Goal: Task Accomplishment & Management: Manage account settings

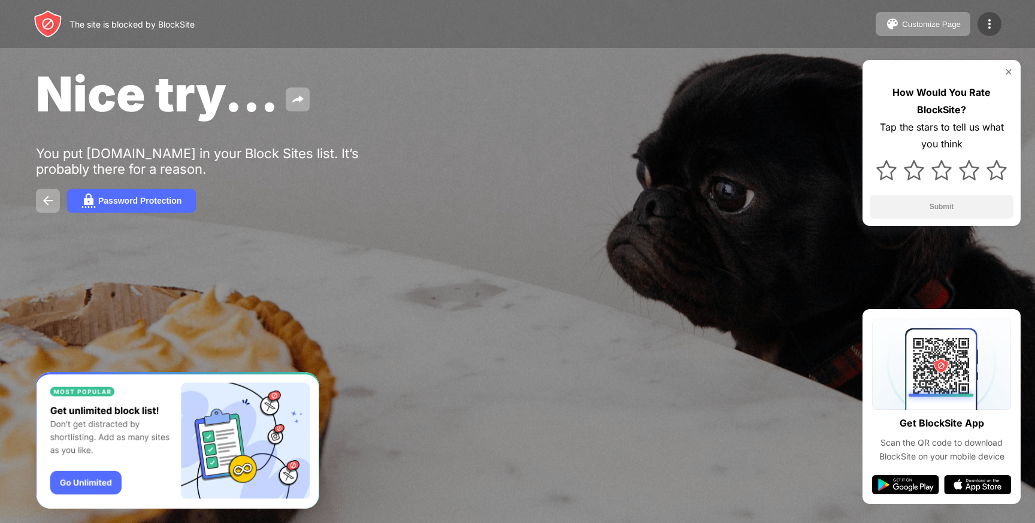
click at [994, 32] on div at bounding box center [989, 24] width 24 height 24
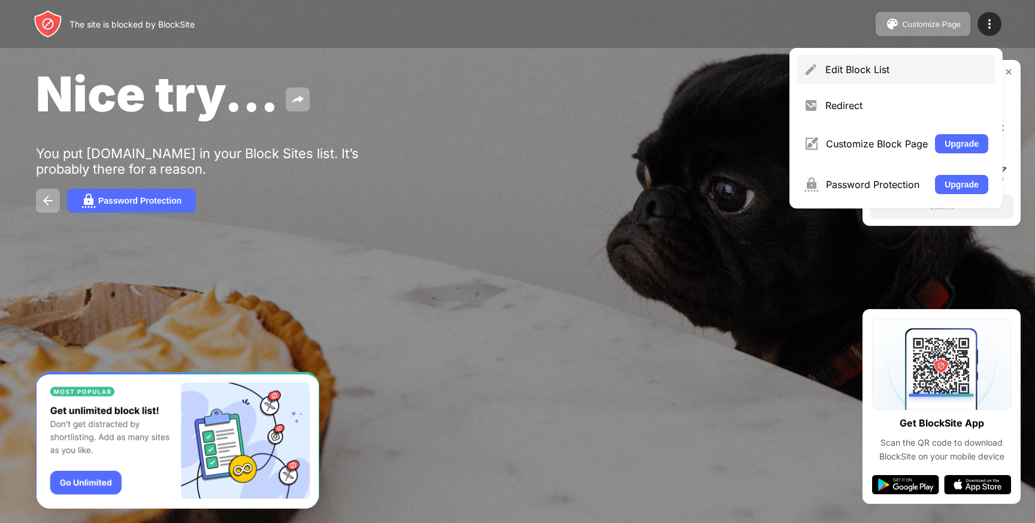
click at [950, 63] on div "Edit Block List" at bounding box center [906, 69] width 163 height 12
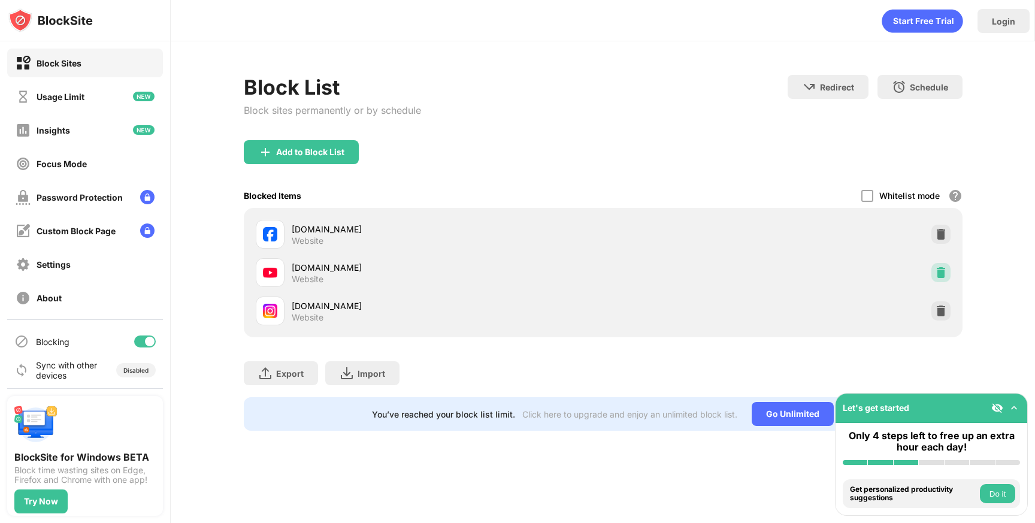
click at [937, 269] on img at bounding box center [941, 272] width 12 height 12
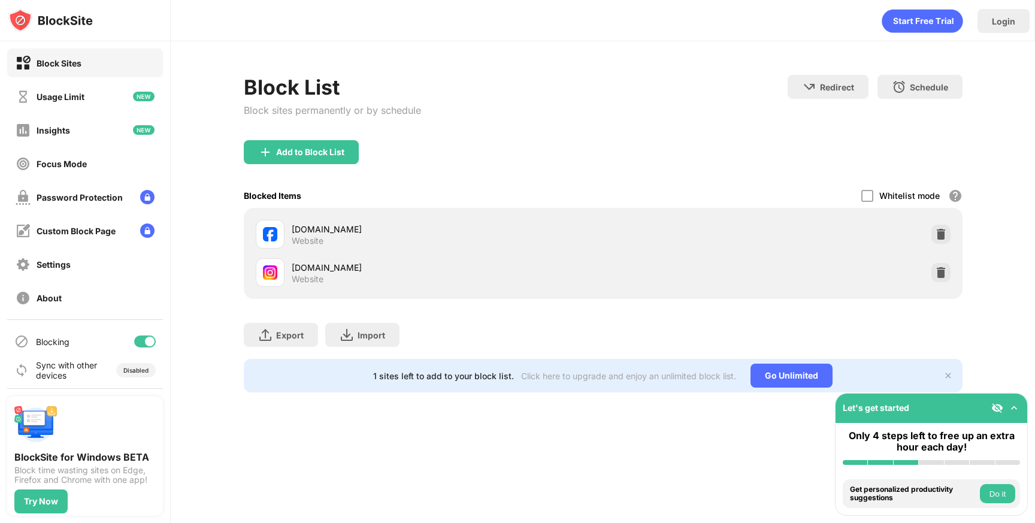
click at [324, 162] on div "Add to Block List" at bounding box center [301, 152] width 115 height 24
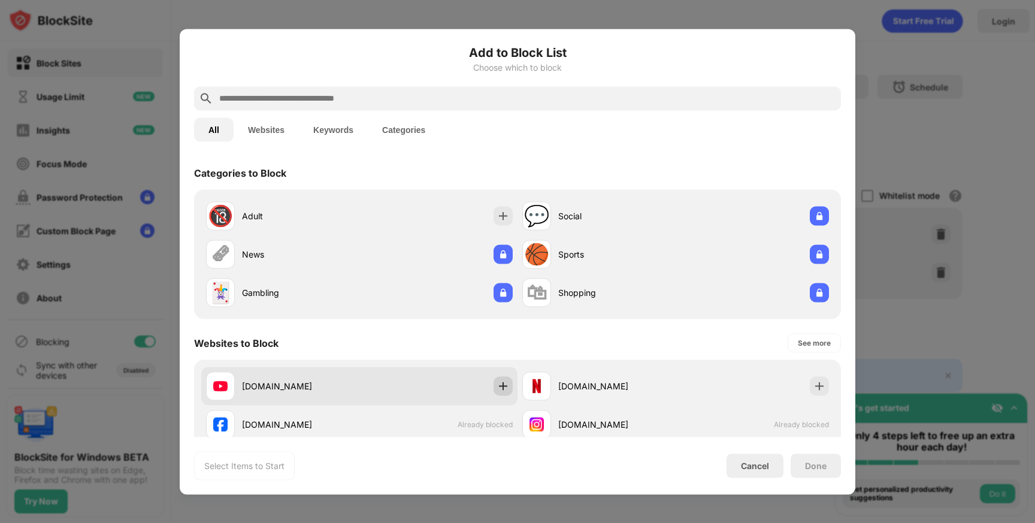
click at [497, 383] on img at bounding box center [503, 386] width 12 height 12
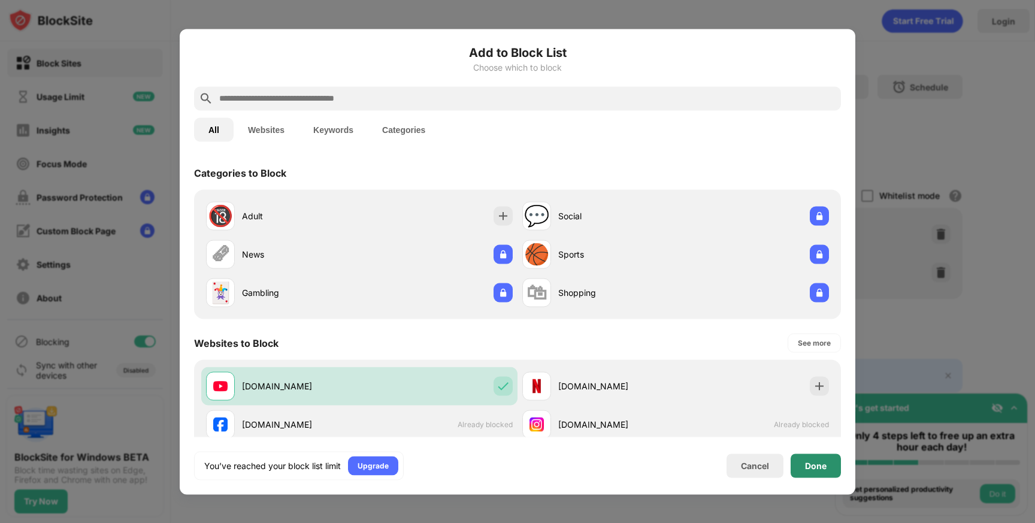
click at [808, 465] on div "Done" at bounding box center [816, 465] width 22 height 10
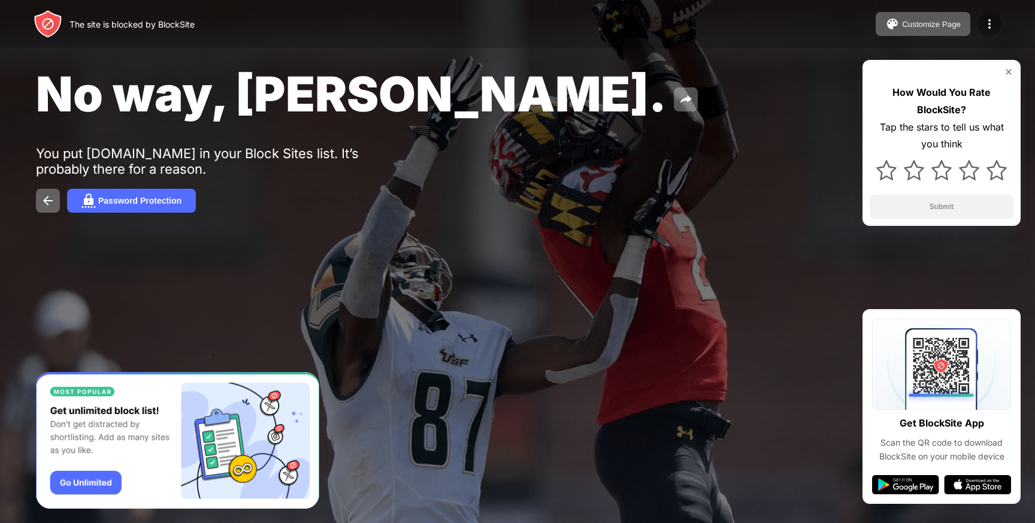
click at [993, 29] on img at bounding box center [989, 24] width 14 height 14
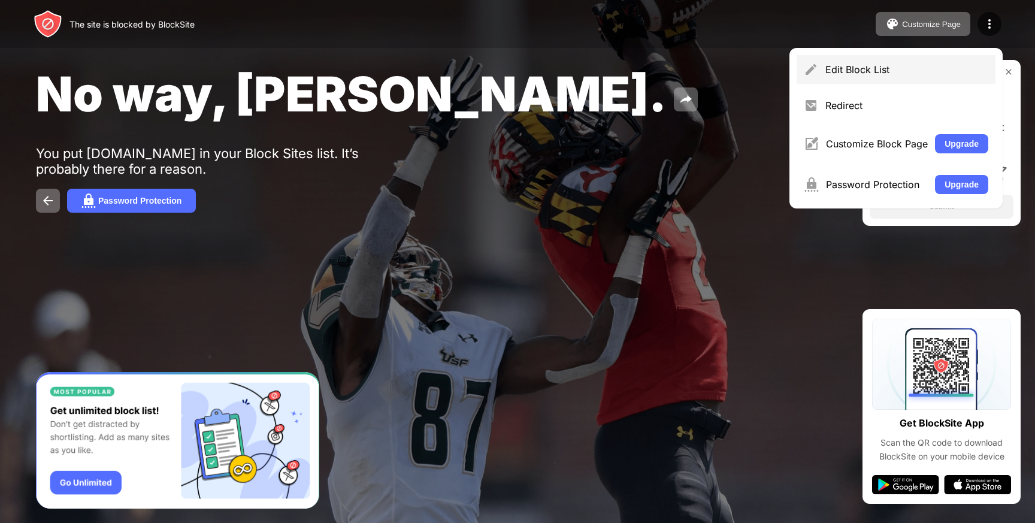
click at [957, 65] on div "Edit Block List" at bounding box center [906, 69] width 163 height 12
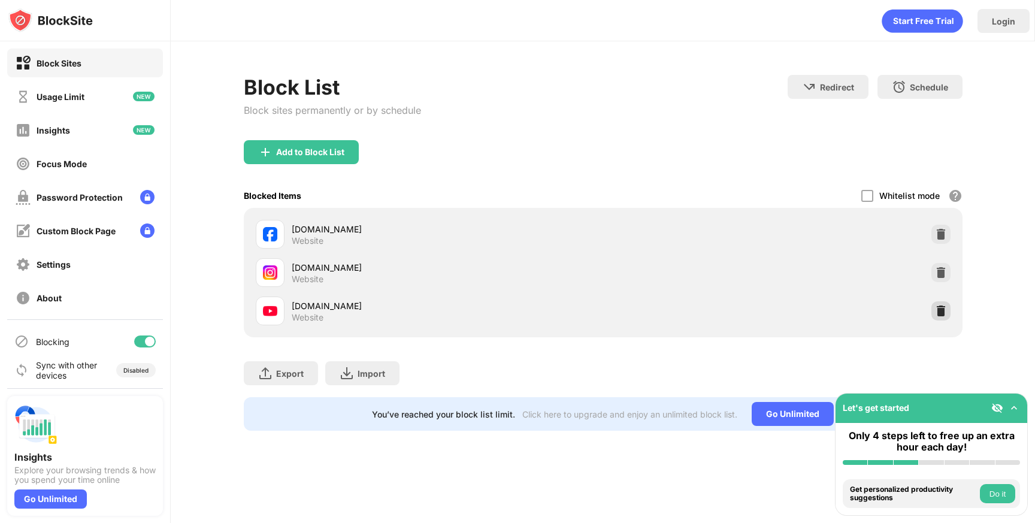
click at [943, 316] on img at bounding box center [941, 311] width 12 height 12
